Goal: Task Accomplishment & Management: Manage account settings

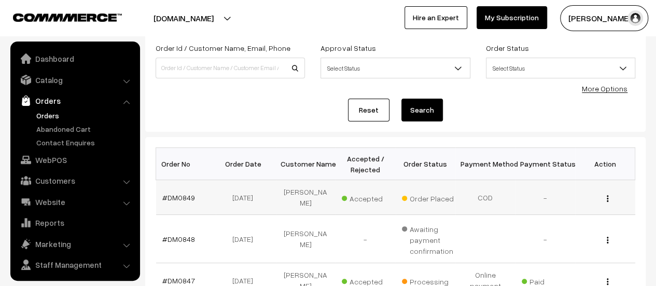
scroll to position [24, 0]
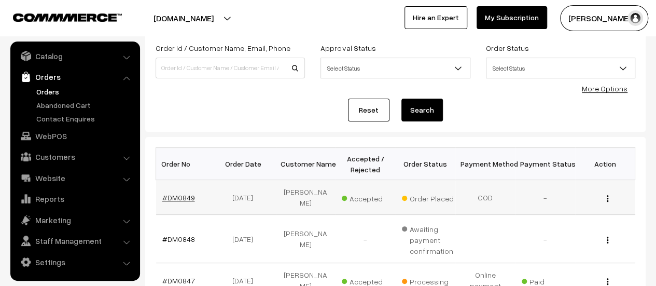
click at [169, 193] on link "#DM0849" at bounding box center [178, 197] width 33 height 9
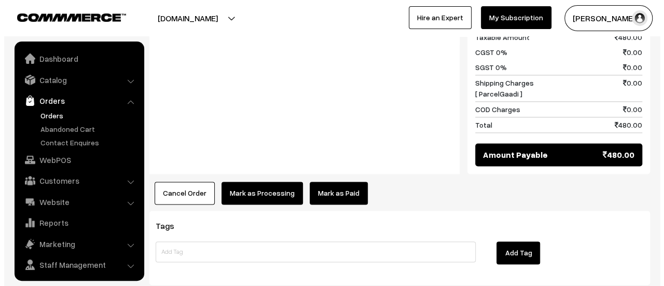
scroll to position [24, 0]
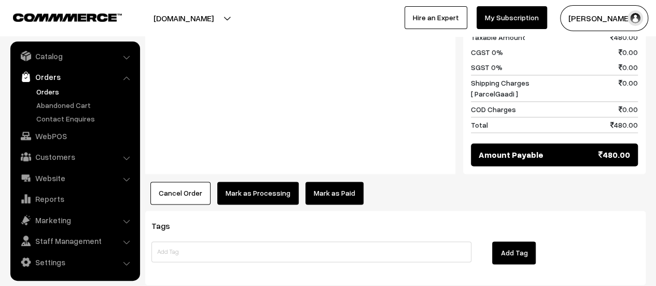
click at [269, 181] on button "Mark as Processing" at bounding box center [257, 192] width 81 height 23
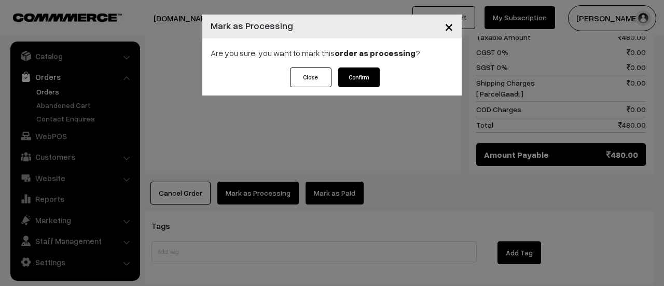
click at [348, 77] on button "Confirm" at bounding box center [358, 77] width 41 height 20
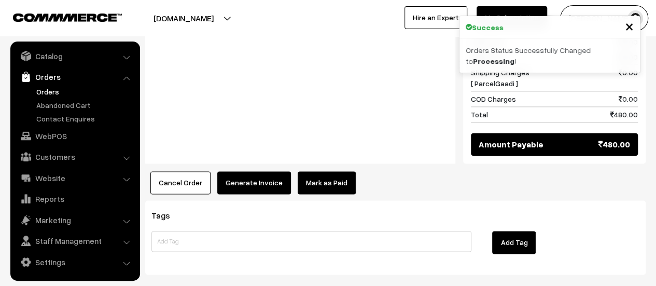
scroll to position [651, 0]
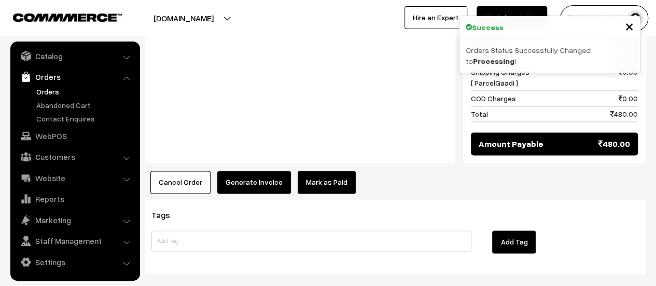
click at [263, 171] on button "Generate Invoice" at bounding box center [254, 182] width 74 height 23
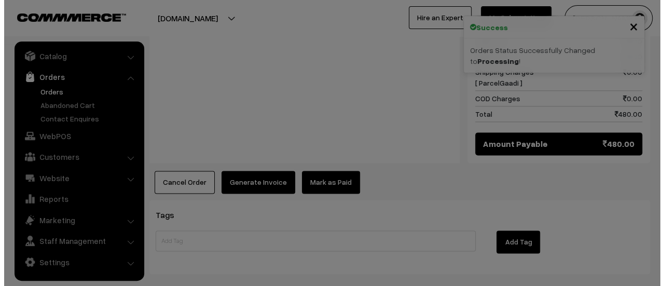
scroll to position [652, 0]
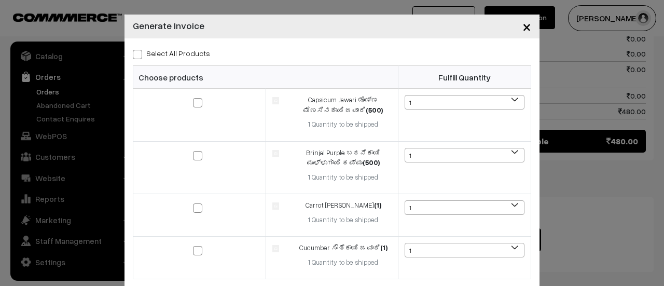
click at [133, 52] on span at bounding box center [137, 54] width 9 height 9
click at [133, 52] on input "Select All Products" at bounding box center [136, 52] width 7 height 7
checkbox input "true"
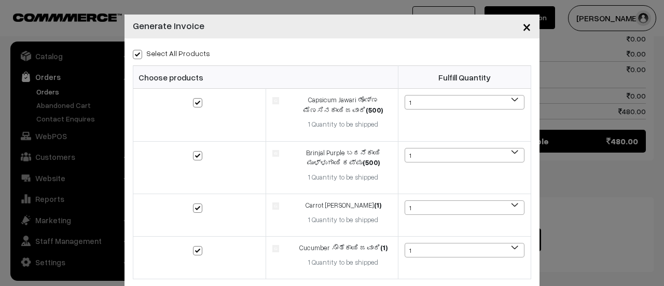
checkbox input "true"
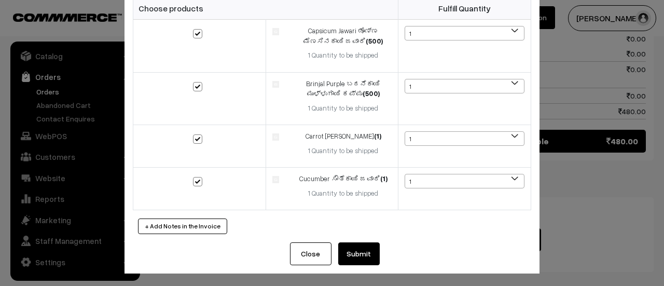
click at [346, 246] on button "Submit" at bounding box center [358, 253] width 41 height 23
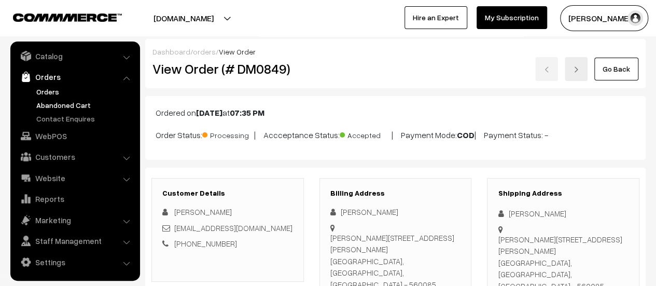
click at [59, 103] on link "Abandoned Cart" at bounding box center [85, 105] width 103 height 11
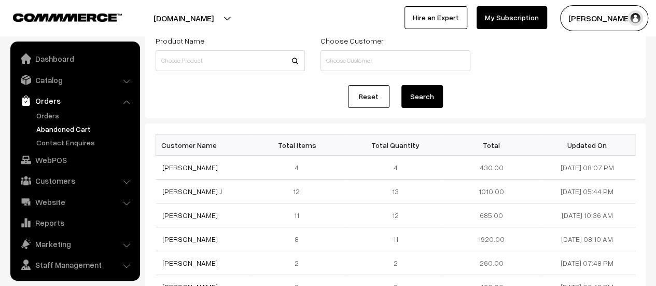
scroll to position [24, 0]
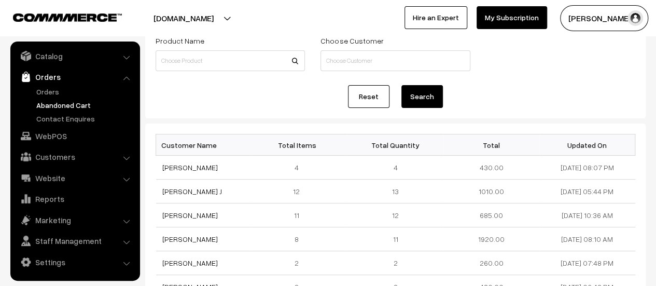
drag, startPoint x: 208, startPoint y: 214, endPoint x: 154, endPoint y: 218, distance: 54.6
click at [154, 218] on div "Customer Name Total Items Total Quantity Total Updated On Pramod Gangolli 4 4 4…" at bounding box center [395, 289] width 500 height 333
click at [224, 207] on td "Ashwini Jannu" at bounding box center [204, 215] width 96 height 24
drag, startPoint x: 207, startPoint y: 215, endPoint x: 163, endPoint y: 216, distance: 44.1
click at [163, 216] on td "[PERSON_NAME]" at bounding box center [204, 215] width 96 height 24
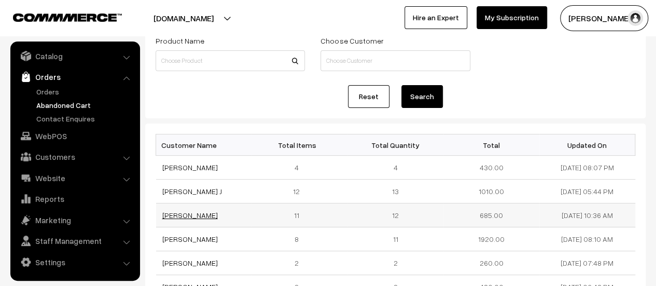
copy link "[PERSON_NAME]"
click at [183, 214] on link "[PERSON_NAME]" at bounding box center [189, 215] width 55 height 9
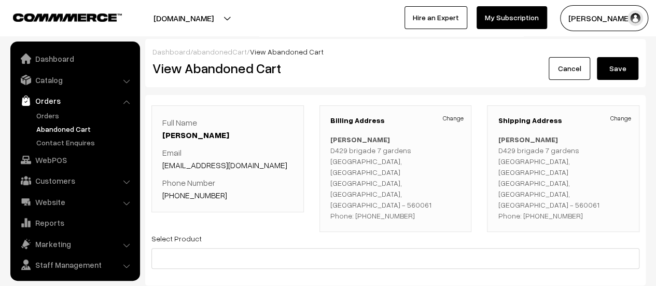
scroll to position [24, 0]
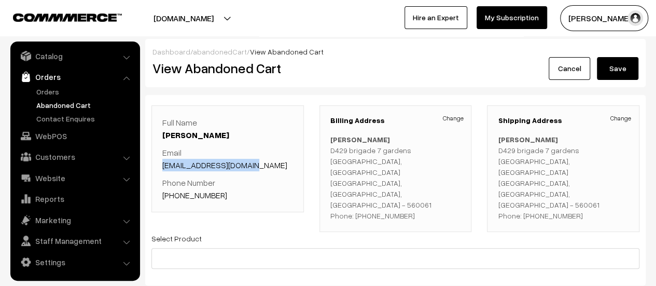
drag, startPoint x: 256, startPoint y: 164, endPoint x: 163, endPoint y: 162, distance: 93.3
click at [163, 162] on p "Email [EMAIL_ADDRESS][DOMAIN_NAME]" at bounding box center [227, 158] width 131 height 25
copy link "[EMAIL_ADDRESS][DOMAIN_NAME]"
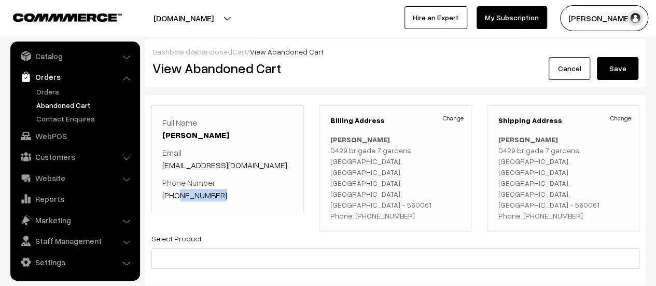
drag, startPoint x: 220, startPoint y: 192, endPoint x: 176, endPoint y: 193, distance: 43.6
click at [176, 193] on p "Phone Number [PHONE_NUMBER]" at bounding box center [227, 188] width 131 height 25
copy link "9886701606"
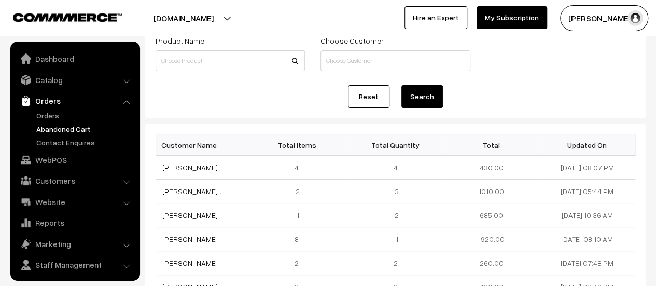
scroll to position [24, 0]
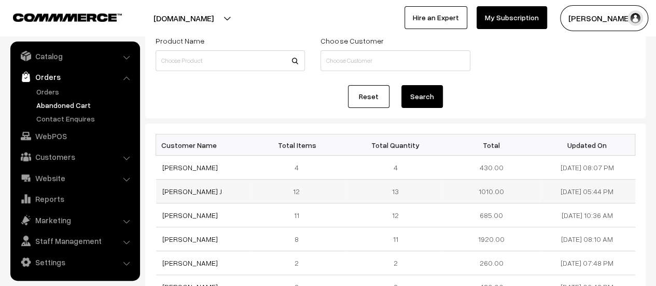
drag, startPoint x: 195, startPoint y: 189, endPoint x: 157, endPoint y: 186, distance: 37.9
click at [157, 186] on td "[PERSON_NAME] J" at bounding box center [204, 191] width 96 height 24
copy link "[PERSON_NAME] J"
click at [171, 190] on link "PREETHI J" at bounding box center [192, 191] width 60 height 9
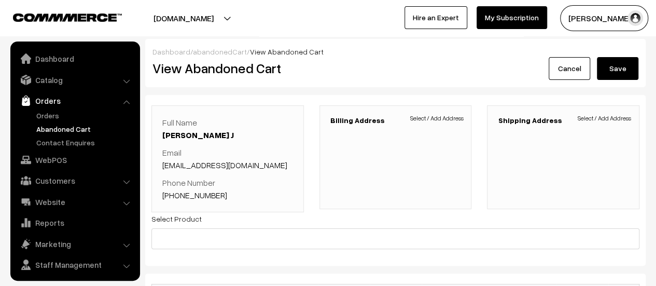
scroll to position [24, 0]
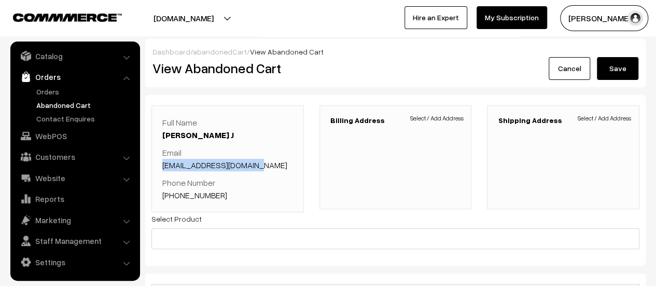
drag, startPoint x: 258, startPoint y: 163, endPoint x: 161, endPoint y: 161, distance: 96.5
click at [161, 161] on div "Full Name [PERSON_NAME] J Email [EMAIL_ADDRESS][DOMAIN_NAME] Phone Number [PHON…" at bounding box center [227, 158] width 152 height 107
copy link "[EMAIL_ADDRESS][DOMAIN_NAME]"
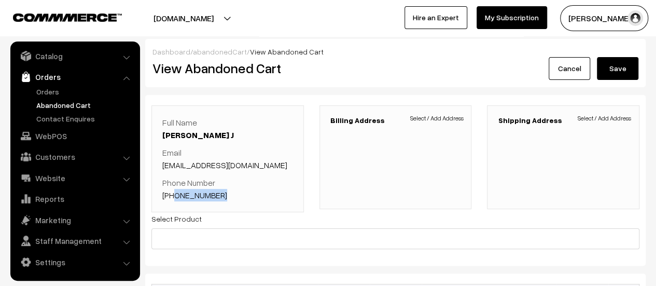
drag, startPoint x: 222, startPoint y: 194, endPoint x: 174, endPoint y: 192, distance: 47.7
click at [174, 192] on p "Phone Number +91 8660406431" at bounding box center [227, 188] width 131 height 25
copy link "8660406431"
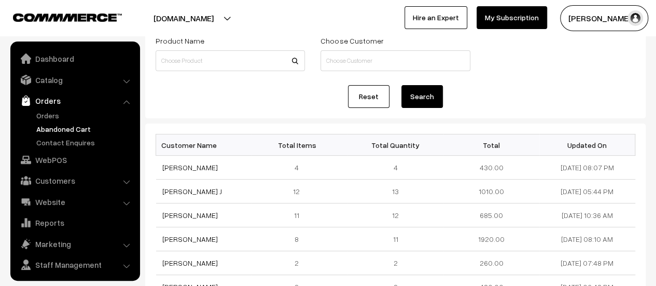
scroll to position [24, 0]
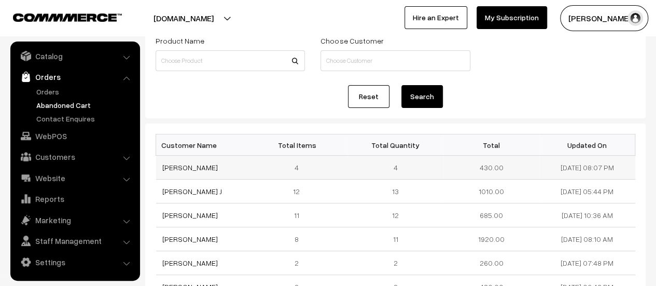
drag, startPoint x: 213, startPoint y: 164, endPoint x: 162, endPoint y: 161, distance: 50.9
click at [162, 161] on td "Pramod Gangolli" at bounding box center [204, 168] width 96 height 24
copy link "Pramod Gangolli"
click at [197, 165] on link "Pramod Gangolli" at bounding box center [189, 167] width 55 height 9
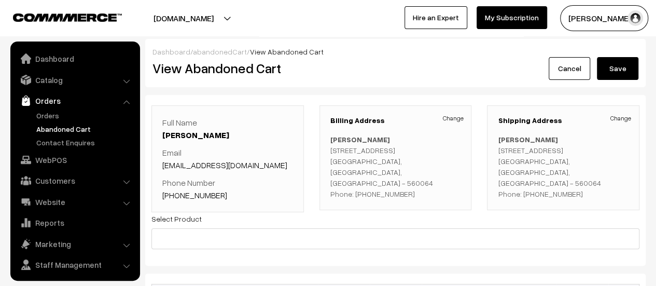
scroll to position [24, 0]
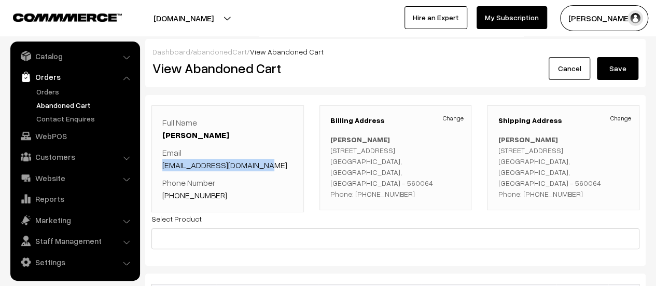
drag, startPoint x: 0, startPoint y: 0, endPoint x: 163, endPoint y: 160, distance: 228.8
click at [163, 160] on p "Email [EMAIL_ADDRESS][DOMAIN_NAME]" at bounding box center [227, 158] width 131 height 25
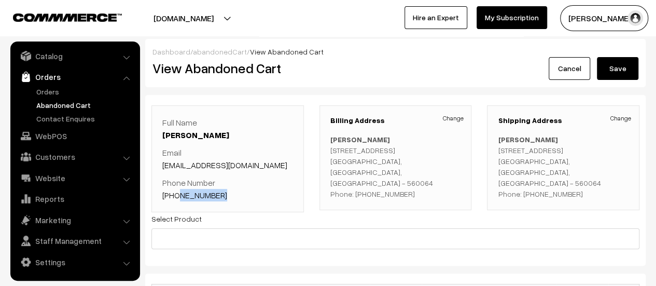
drag, startPoint x: 220, startPoint y: 194, endPoint x: 177, endPoint y: 193, distance: 42.5
click at [177, 193] on p "Phone Number +91 9148385768" at bounding box center [227, 188] width 131 height 25
copy link "9148385768"
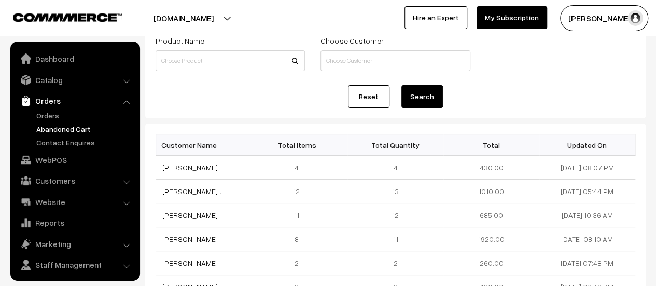
scroll to position [24, 0]
